Goal: Find specific page/section: Find specific page/section

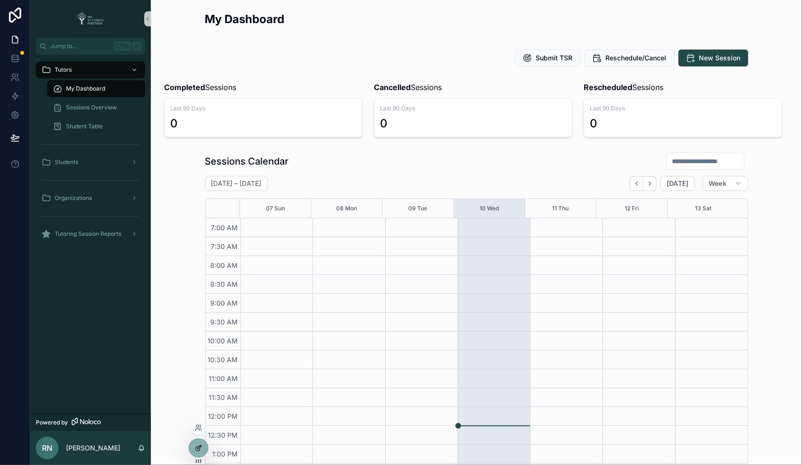
scroll to position [208, 0]
click at [198, 449] on icon at bounding box center [199, 447] width 4 height 4
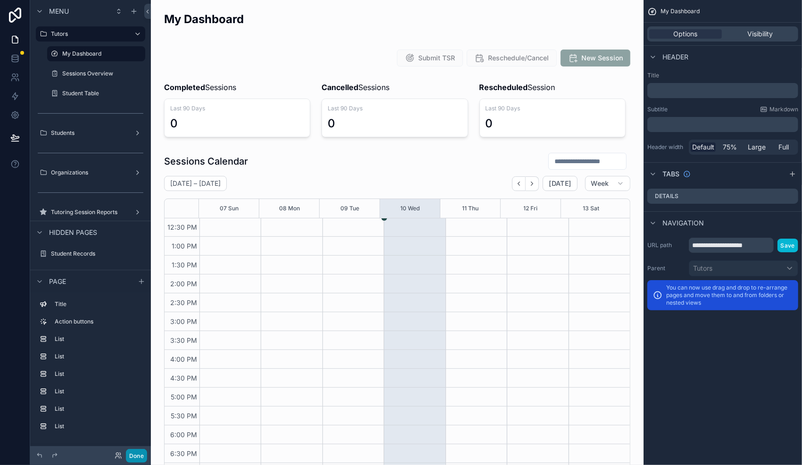
click at [131, 452] on button "Done" at bounding box center [136, 456] width 21 height 14
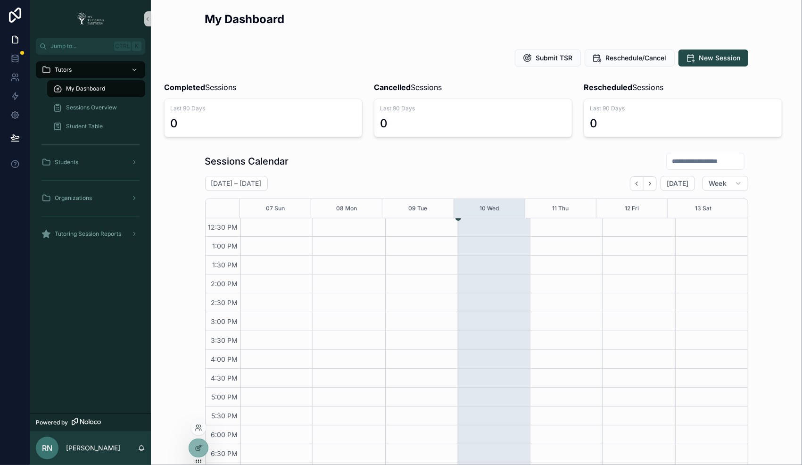
click at [202, 421] on div at bounding box center [198, 427] width 15 height 15
drag, startPoint x: 186, startPoint y: 381, endPoint x: 179, endPoint y: 365, distance: 17.9
click at [185, 381] on div "Sessions Calendar [DATE] – [DATE] [DATE] Week 07 Sun 08 Mon 09 Tue 10 Wed 11 Th…" at bounding box center [476, 326] width 636 height 356
drag, startPoint x: 66, startPoint y: 66, endPoint x: 91, endPoint y: 66, distance: 25.4
click at [66, 66] on span "Tutors" at bounding box center [63, 70] width 17 height 8
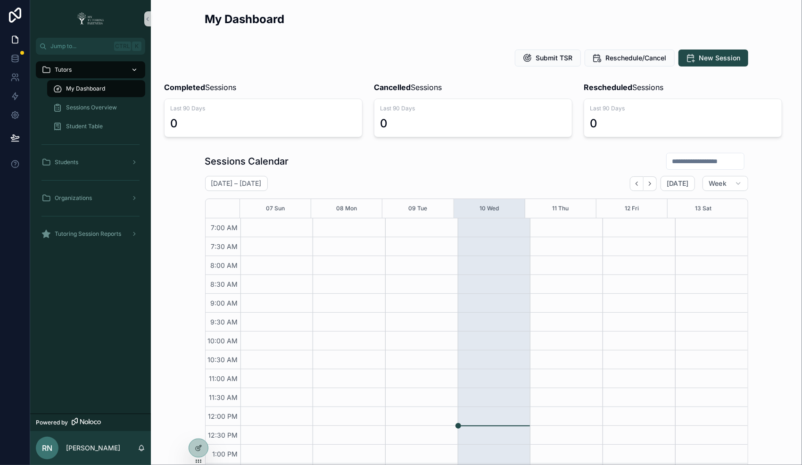
scroll to position [208, 0]
click at [199, 430] on icon at bounding box center [198, 429] width 4 height 2
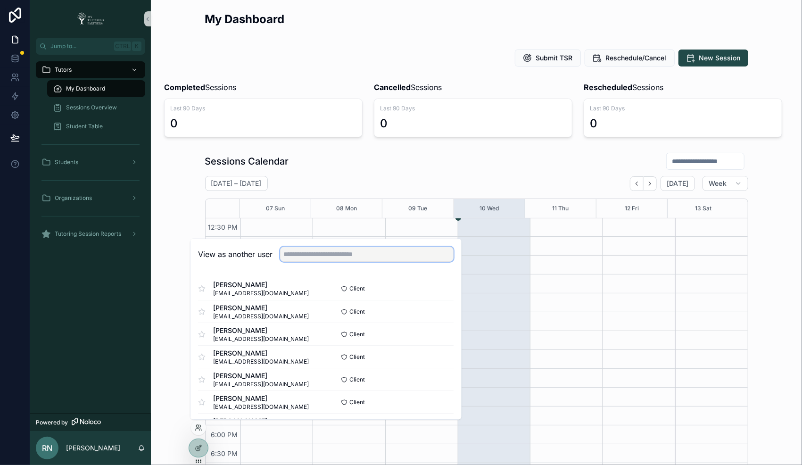
click at [327, 254] on input "text" at bounding box center [366, 253] width 173 height 15
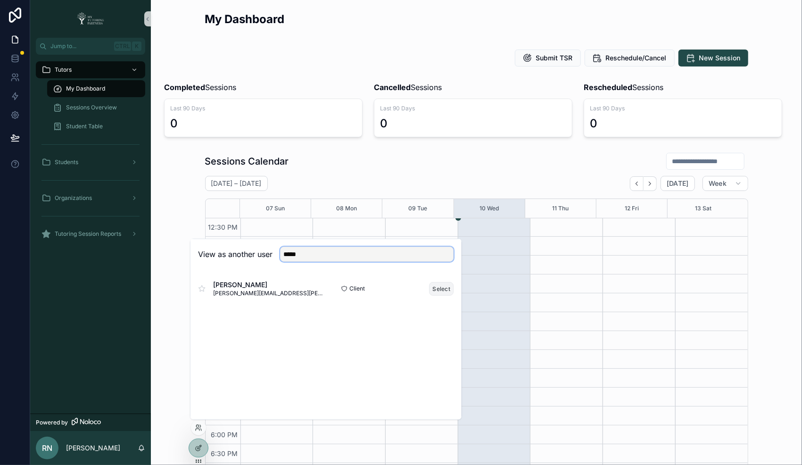
type input "*****"
click at [442, 289] on button "Select" at bounding box center [441, 289] width 25 height 14
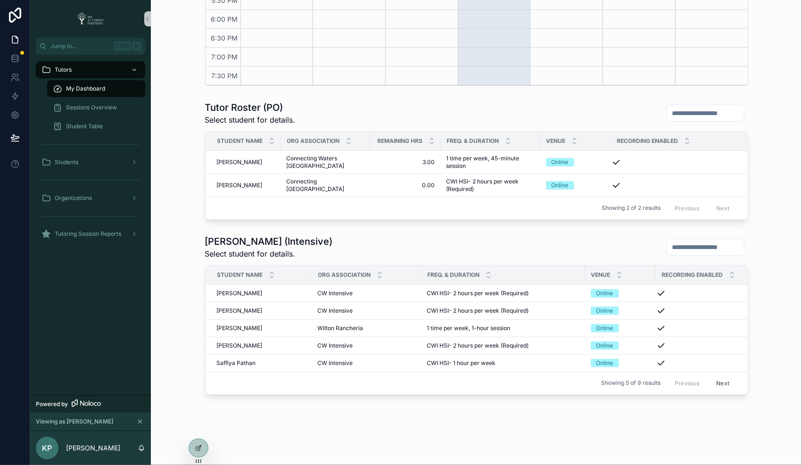
scroll to position [432, 0]
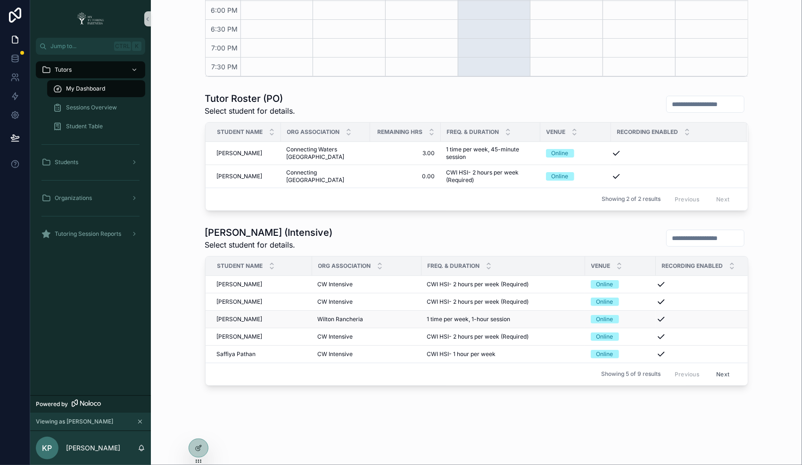
click at [230, 315] on td "Alina Sanchez Alina Sanchez" at bounding box center [258, 318] width 107 height 17
click at [244, 315] on span "Alina Sanchez" at bounding box center [240, 319] width 46 height 8
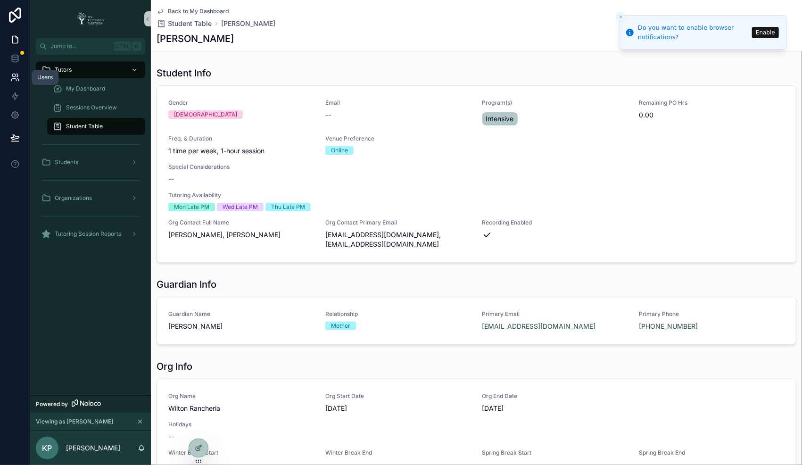
click at [12, 79] on icon at bounding box center [13, 80] width 5 height 2
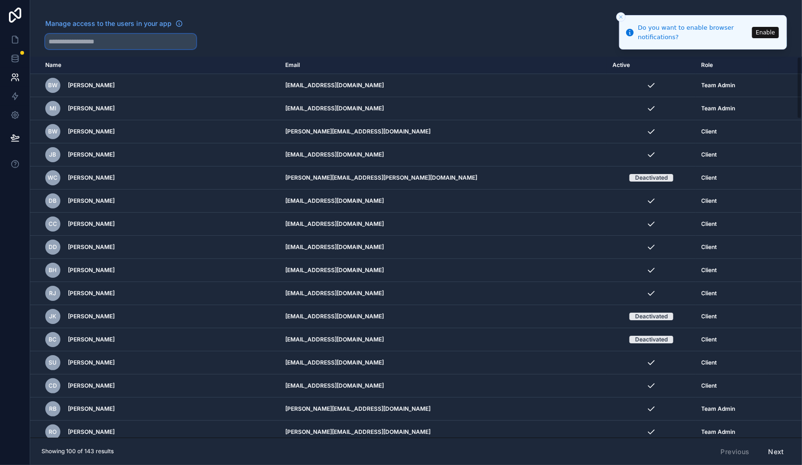
click at [112, 41] on input "text" at bounding box center [120, 41] width 151 height 15
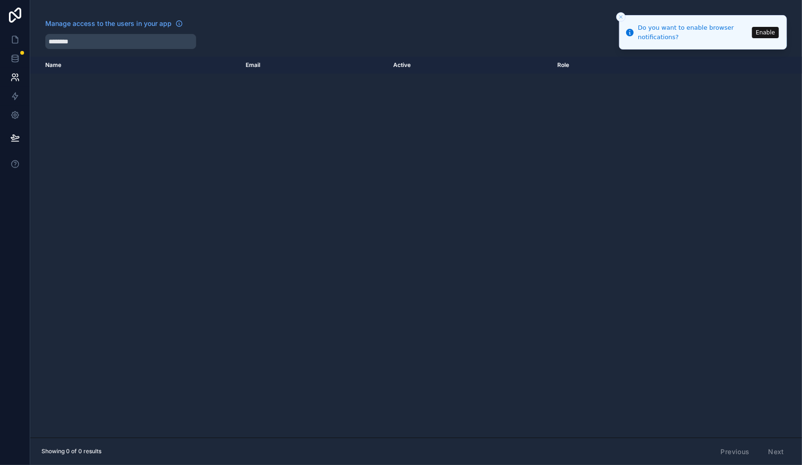
click at [591, 223] on div "Name Email Active Role userTable.email" at bounding box center [416, 247] width 772 height 381
click at [103, 46] on input "********" at bounding box center [120, 41] width 151 height 15
drag, startPoint x: 101, startPoint y: 41, endPoint x: 23, endPoint y: 39, distance: 77.8
click at [23, 39] on div "App Manage access to the users in your app ******** Send invite reminders Add a…" at bounding box center [401, 232] width 802 height 465
type input "*"
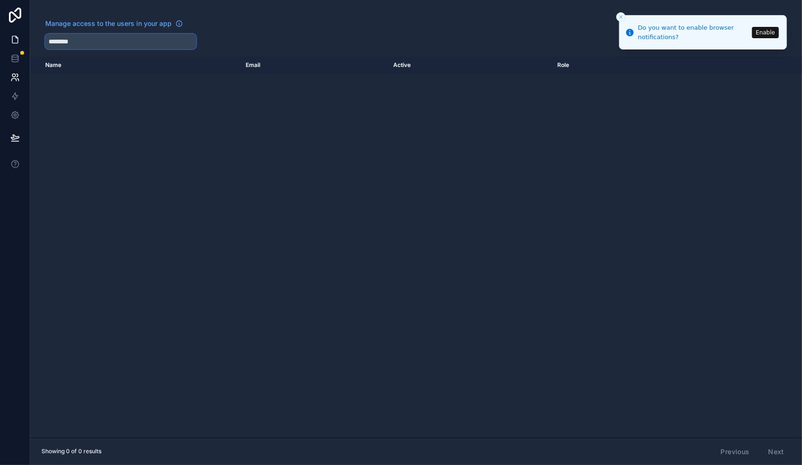
drag, startPoint x: 89, startPoint y: 40, endPoint x: 7, endPoint y: 37, distance: 82.5
click at [8, 37] on div "Manage access to the users in your app ******** Send invite reminders Add a use…" at bounding box center [401, 232] width 802 height 465
type input "*"
